Goal: Navigation & Orientation: Find specific page/section

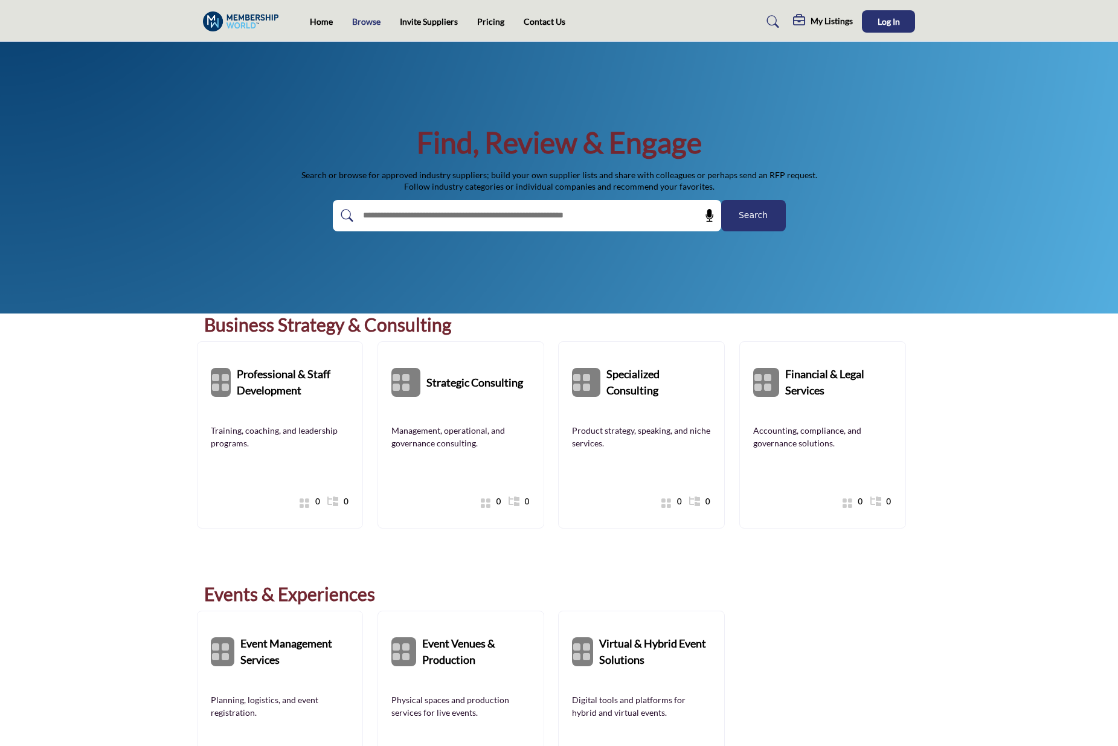
click at [360, 16] on link "Browse" at bounding box center [366, 21] width 28 height 10
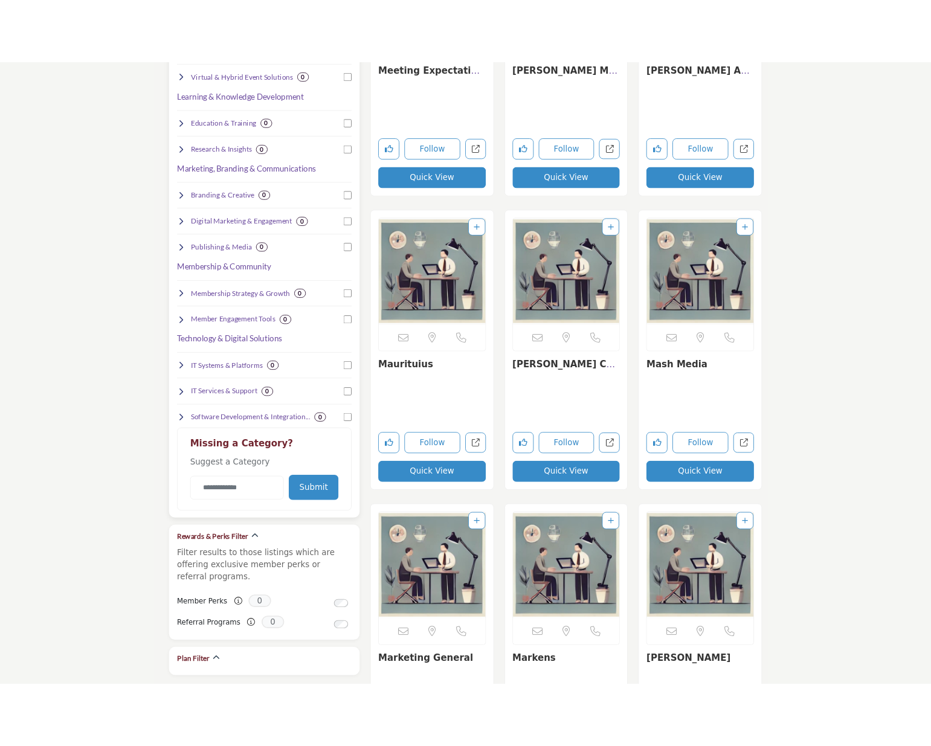
scroll to position [426, 0]
